Goal: Information Seeking & Learning: Learn about a topic

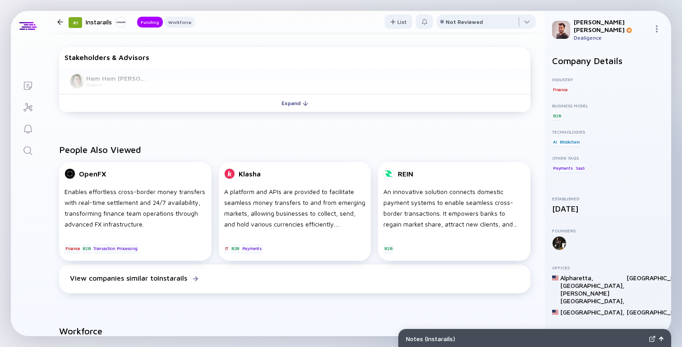
scroll to position [305, 0]
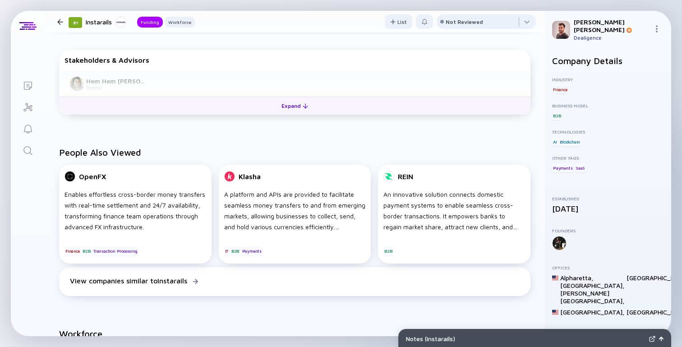
click at [248, 101] on button "Expand" at bounding box center [294, 106] width 471 height 18
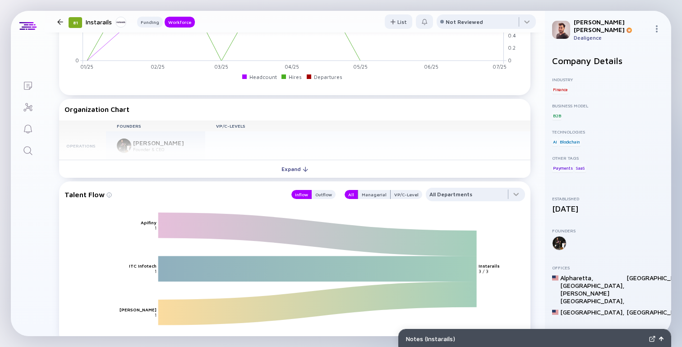
scroll to position [829, 0]
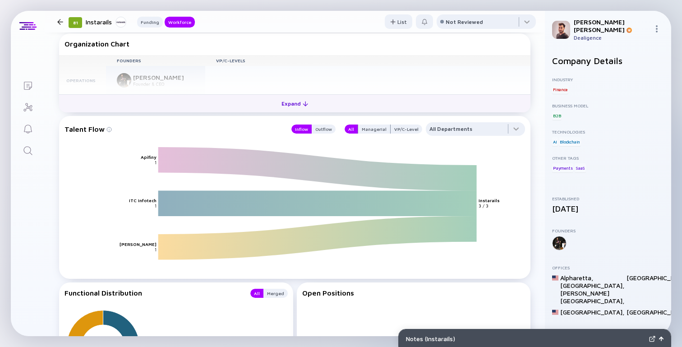
click at [247, 106] on button "Expand" at bounding box center [294, 103] width 471 height 18
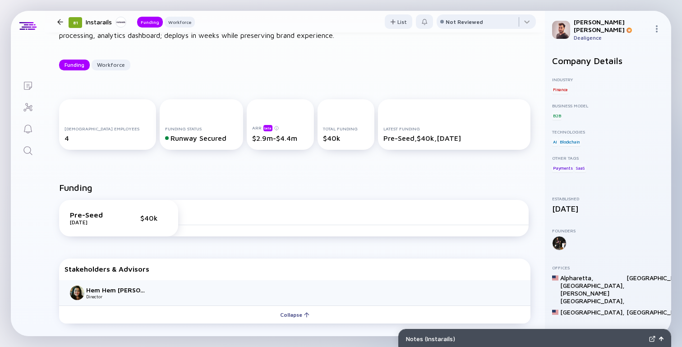
scroll to position [0, 0]
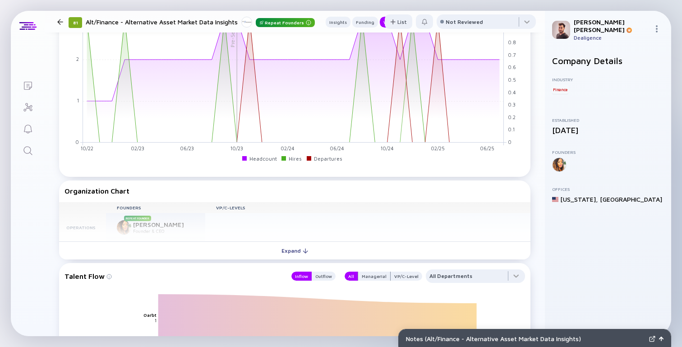
scroll to position [702, 0]
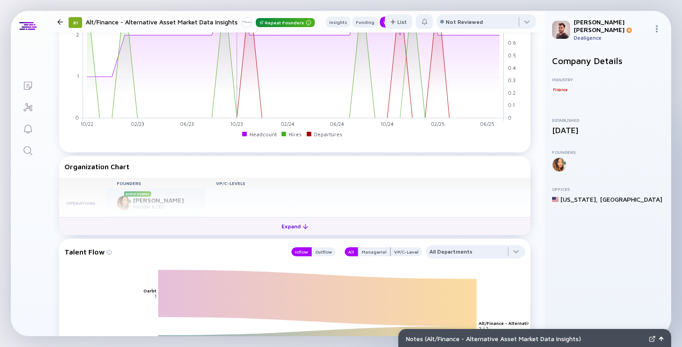
click at [328, 235] on button "Expand" at bounding box center [294, 226] width 471 height 18
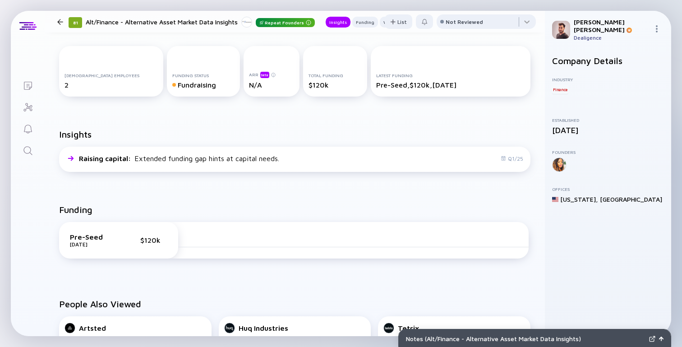
scroll to position [149, 0]
click at [328, 222] on div "Funding Pre-Seed Oct 2023 $120k" at bounding box center [295, 238] width 500 height 94
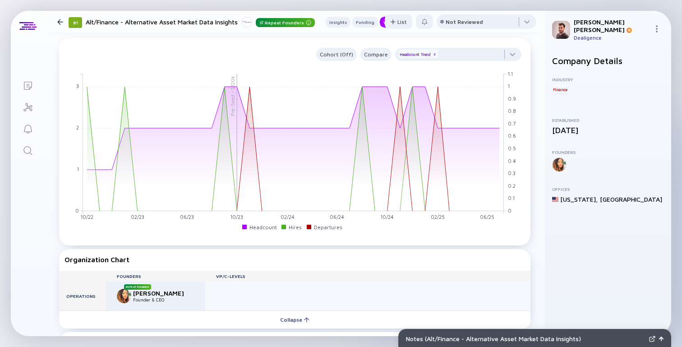
scroll to position [618, 0]
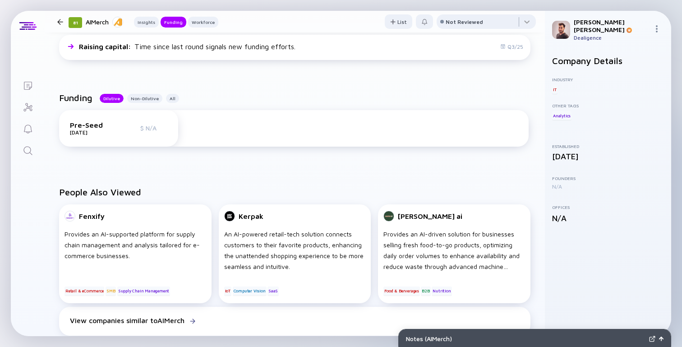
scroll to position [170, 0]
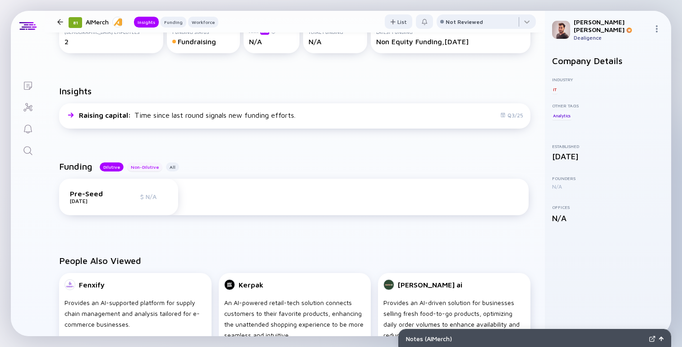
click at [146, 166] on div "Non-Dilutive" at bounding box center [144, 166] width 35 height 9
click at [118, 166] on div "Dilutive" at bounding box center [112, 166] width 24 height 9
click at [140, 166] on div "Non-Dilutive" at bounding box center [144, 166] width 35 height 9
click at [173, 171] on div "All" at bounding box center [172, 166] width 13 height 9
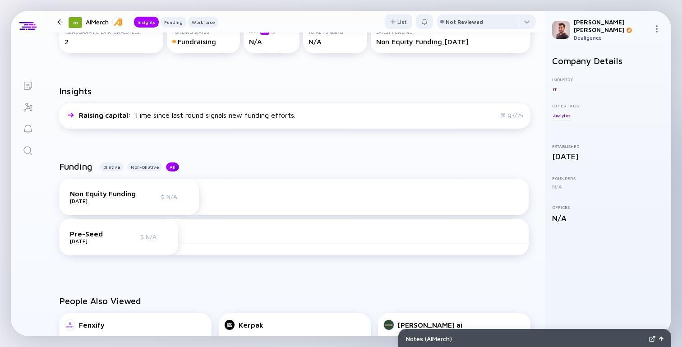
scroll to position [0, 0]
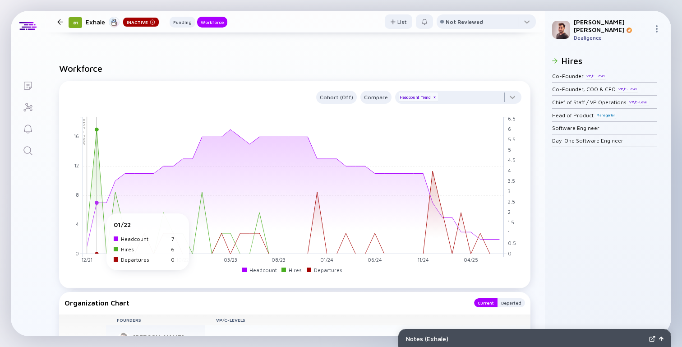
scroll to position [458, 0]
